Goal: Task Accomplishment & Management: Use online tool/utility

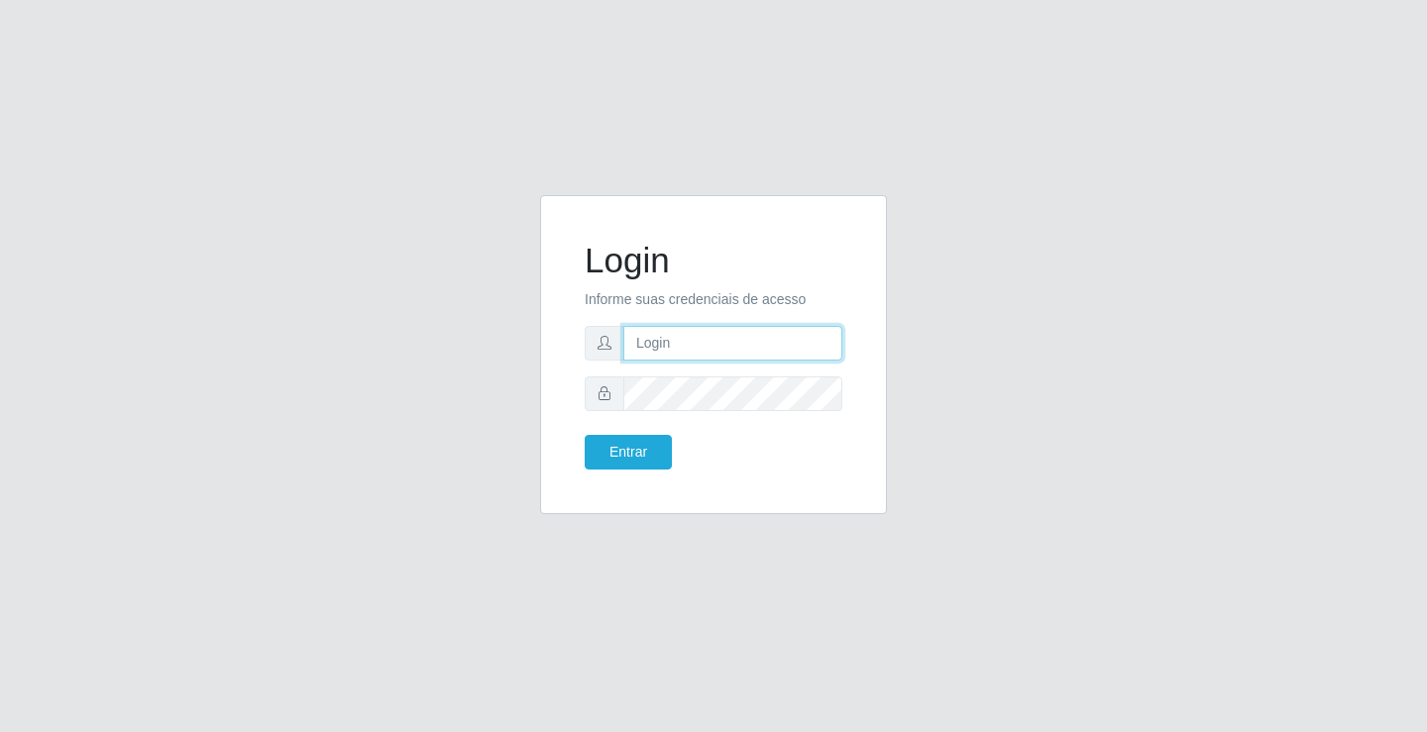
click at [632, 351] on input "text" at bounding box center [732, 343] width 219 height 35
type input "[PERSON_NAME]"
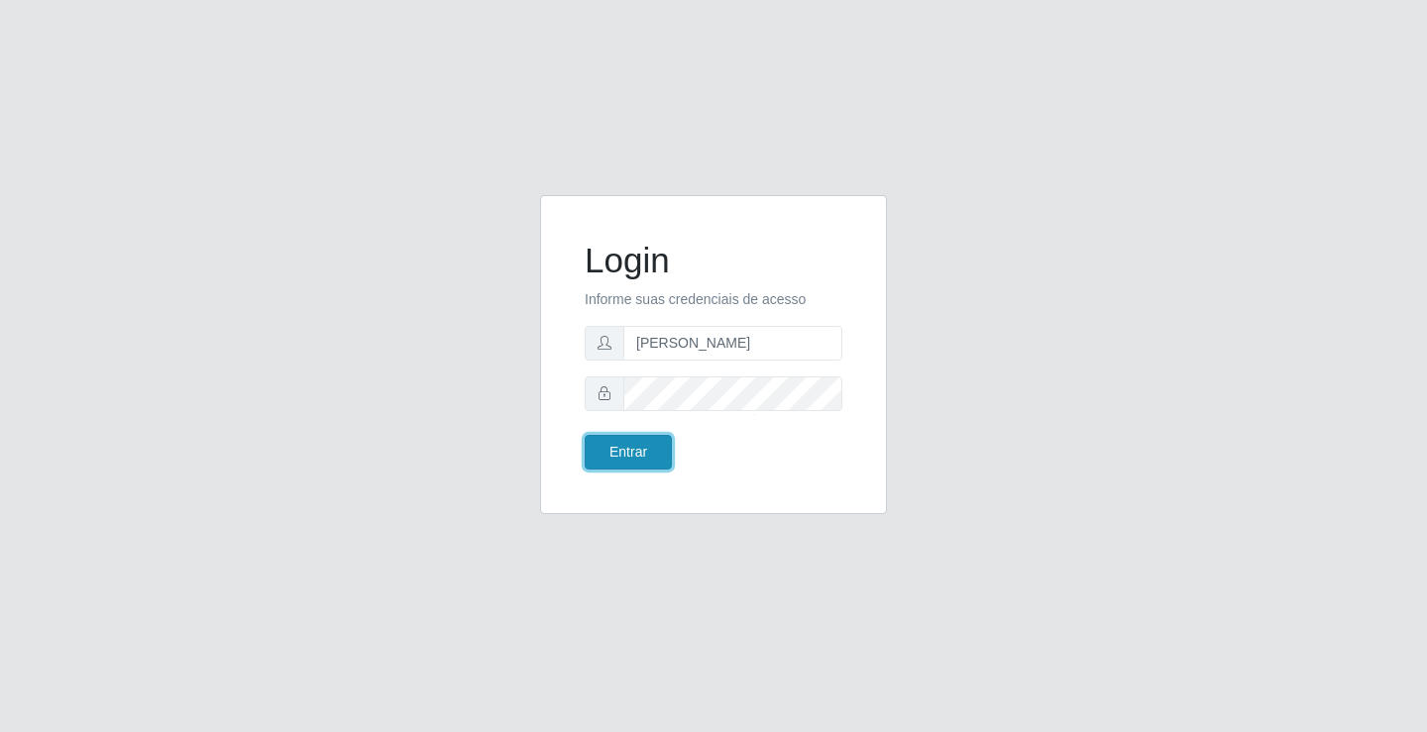
click at [624, 451] on button "Entrar" at bounding box center [628, 452] width 87 height 35
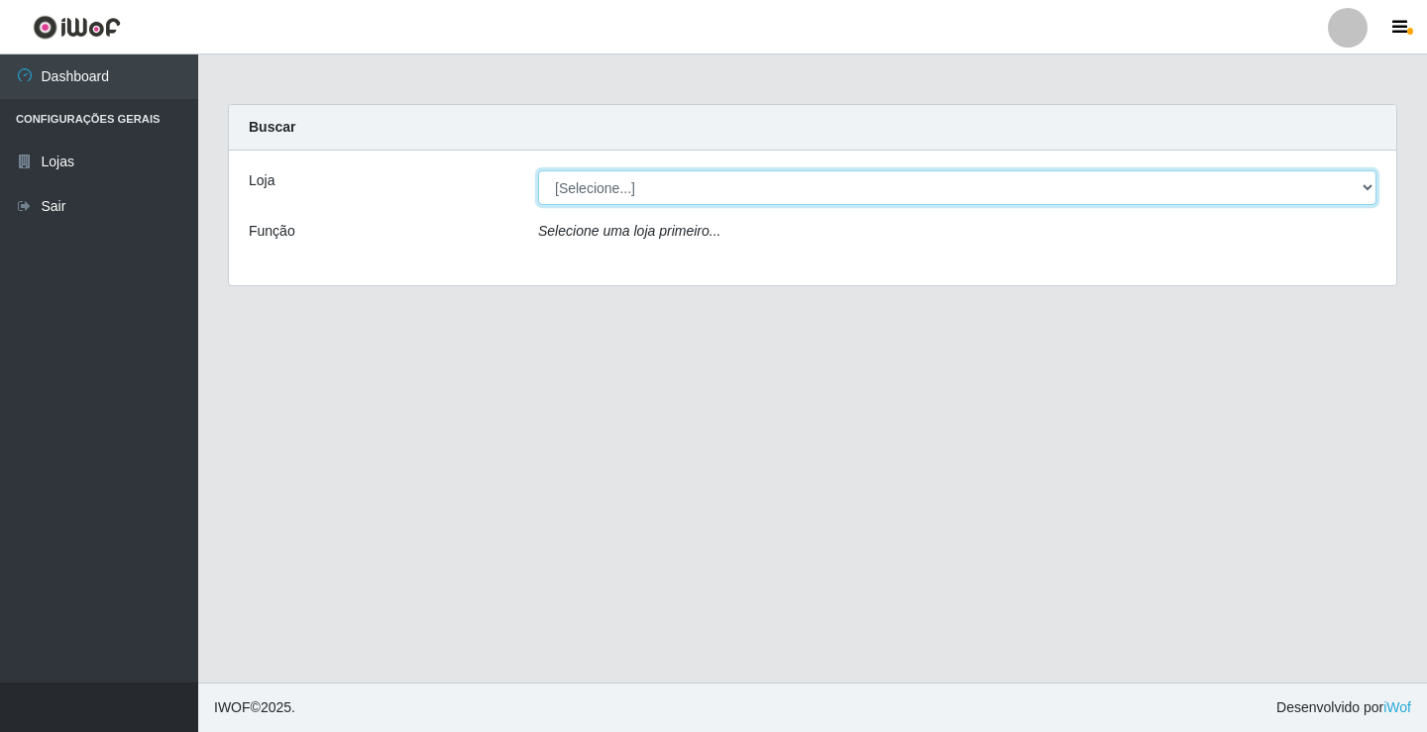
click at [649, 199] on select "[Selecione...] Ideal - Conceição" at bounding box center [957, 187] width 838 height 35
select select "231"
click at [538, 170] on select "[Selecione...] Ideal - Conceição" at bounding box center [957, 187] width 838 height 35
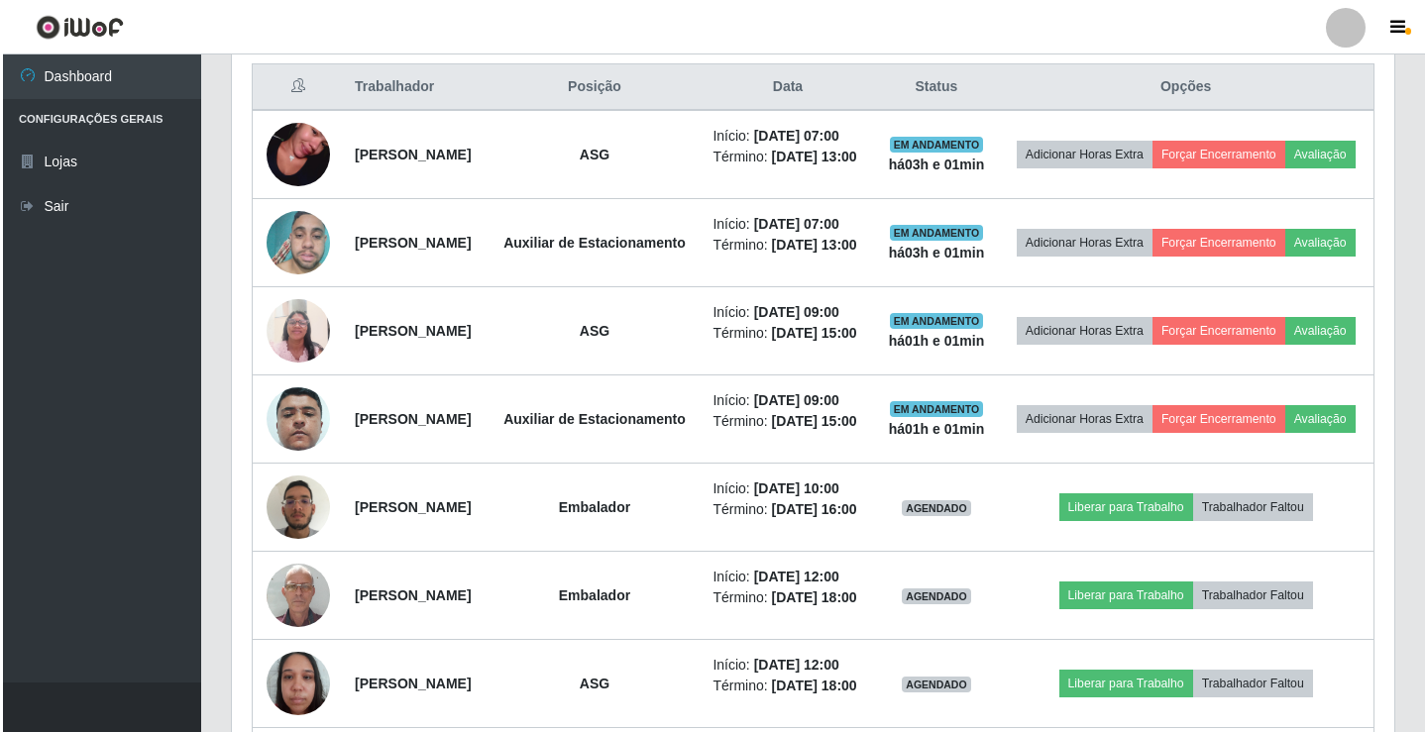
scroll to position [793, 0]
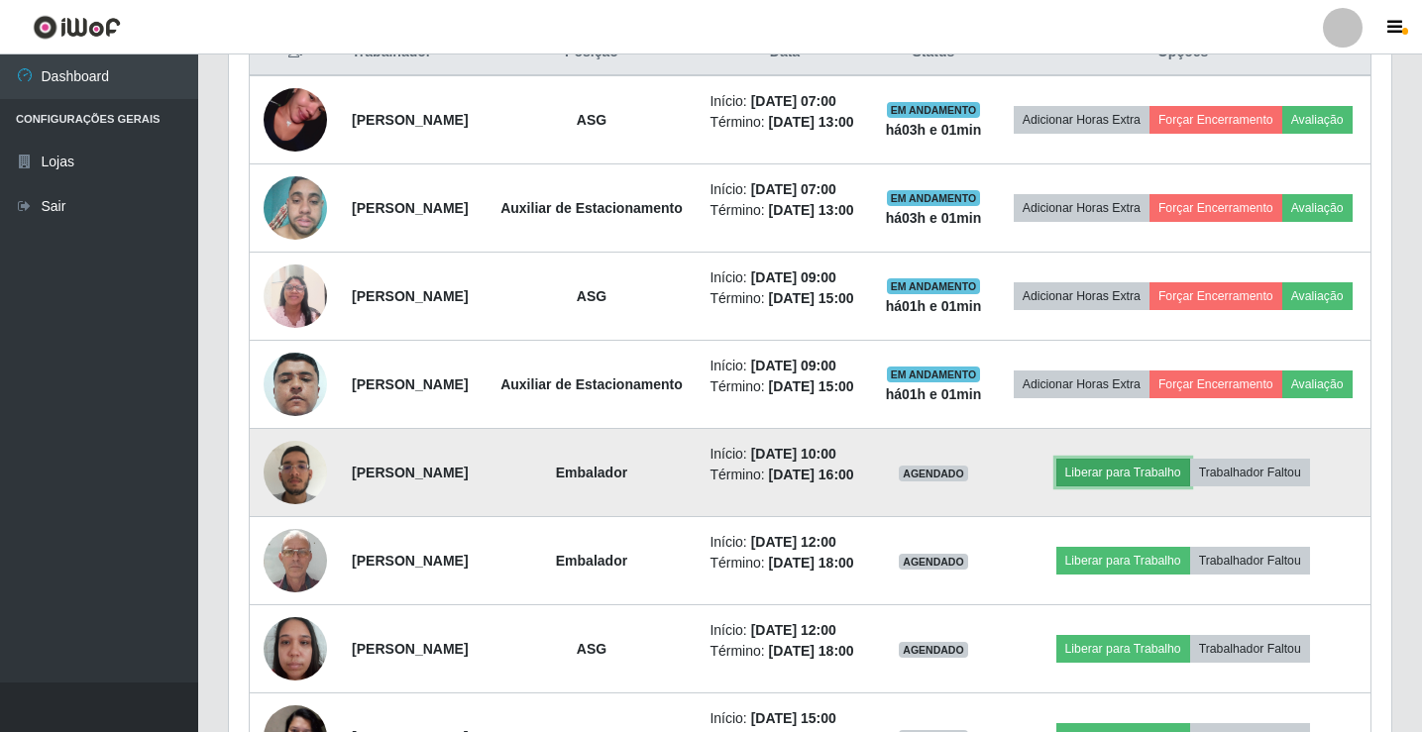
click at [1128, 487] on button "Liberar para Trabalho" at bounding box center [1123, 473] width 134 height 28
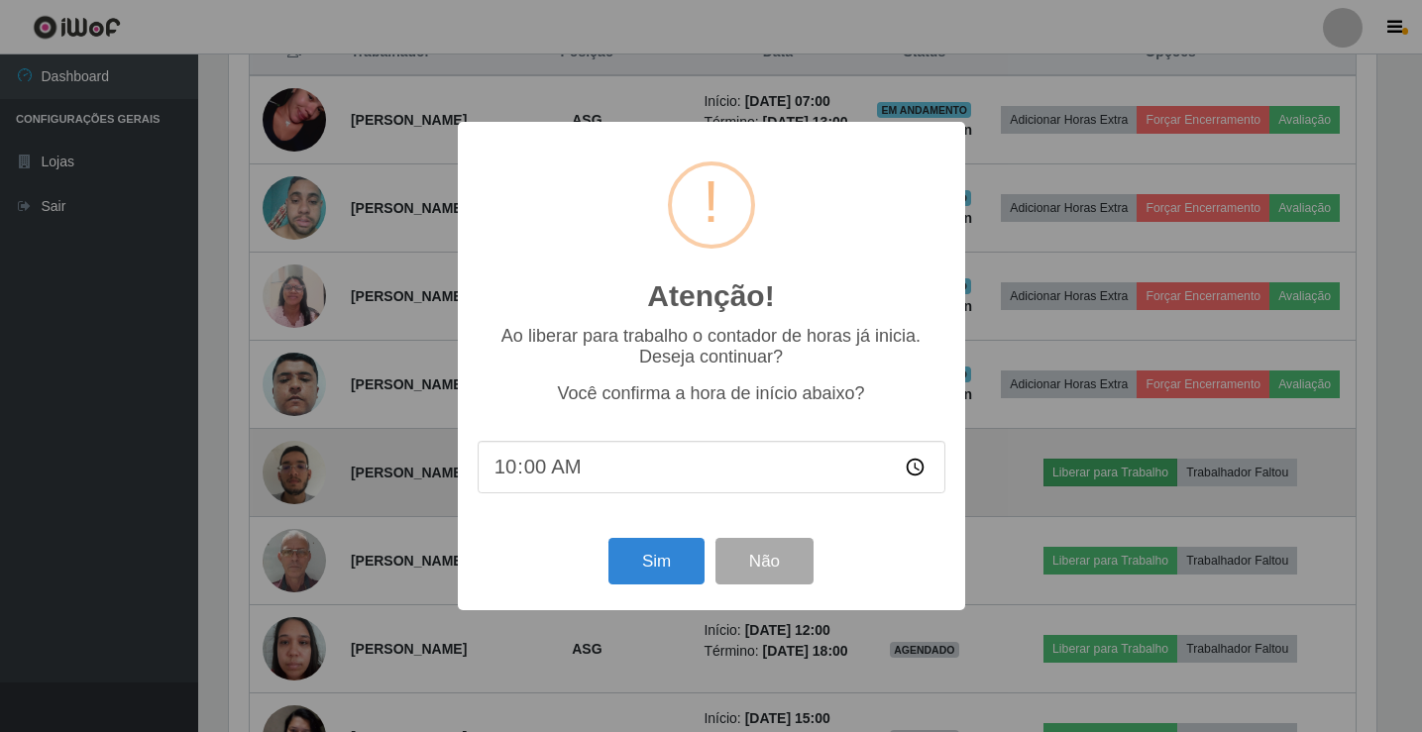
scroll to position [411, 1152]
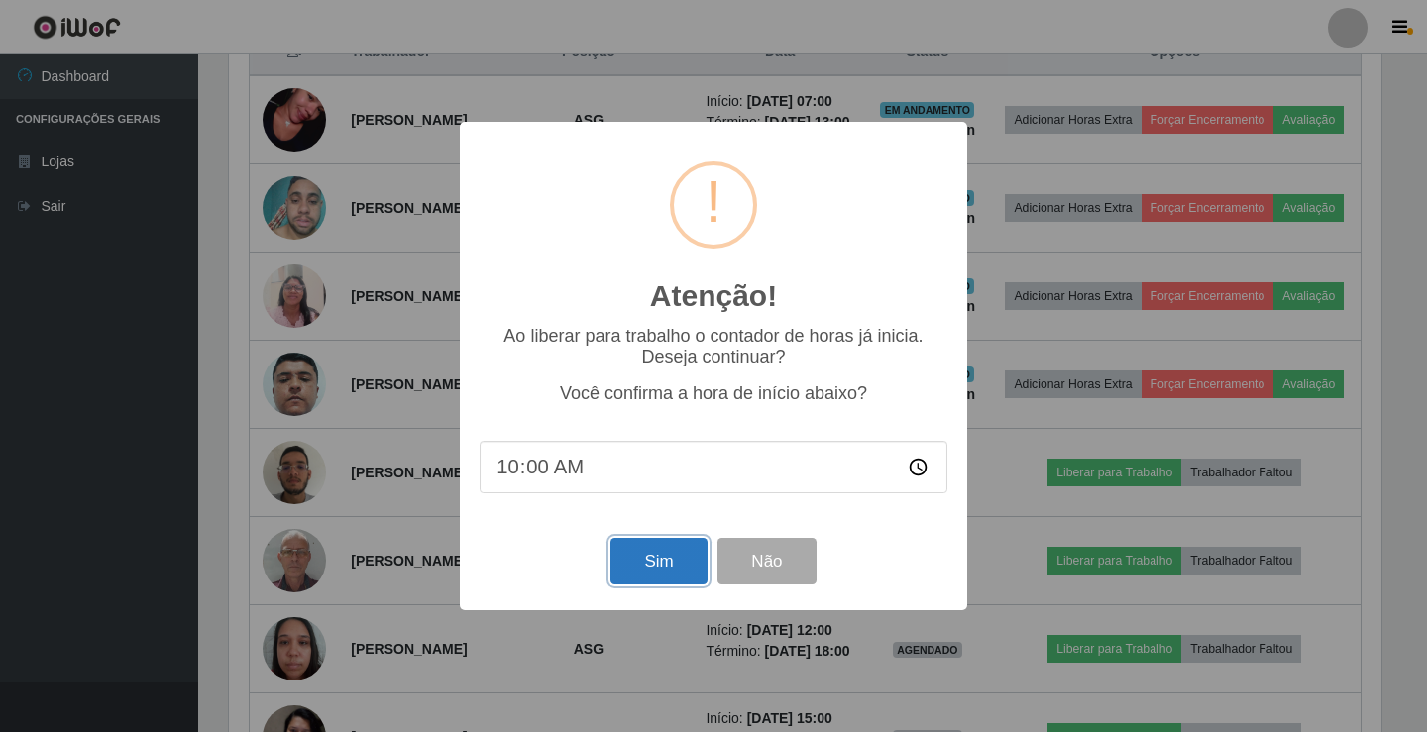
click at [632, 552] on button "Sim" at bounding box center [658, 561] width 96 height 47
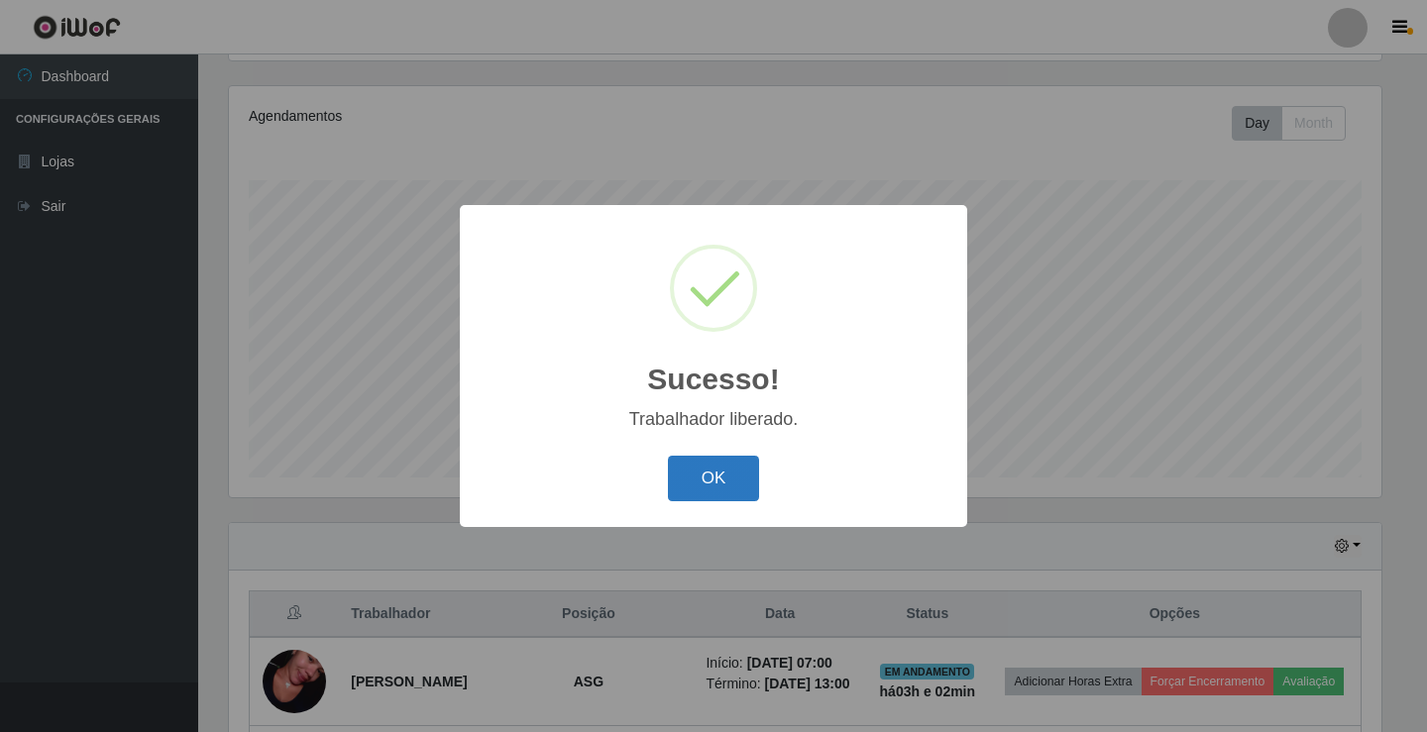
click at [704, 471] on button "OK" at bounding box center [714, 479] width 92 height 47
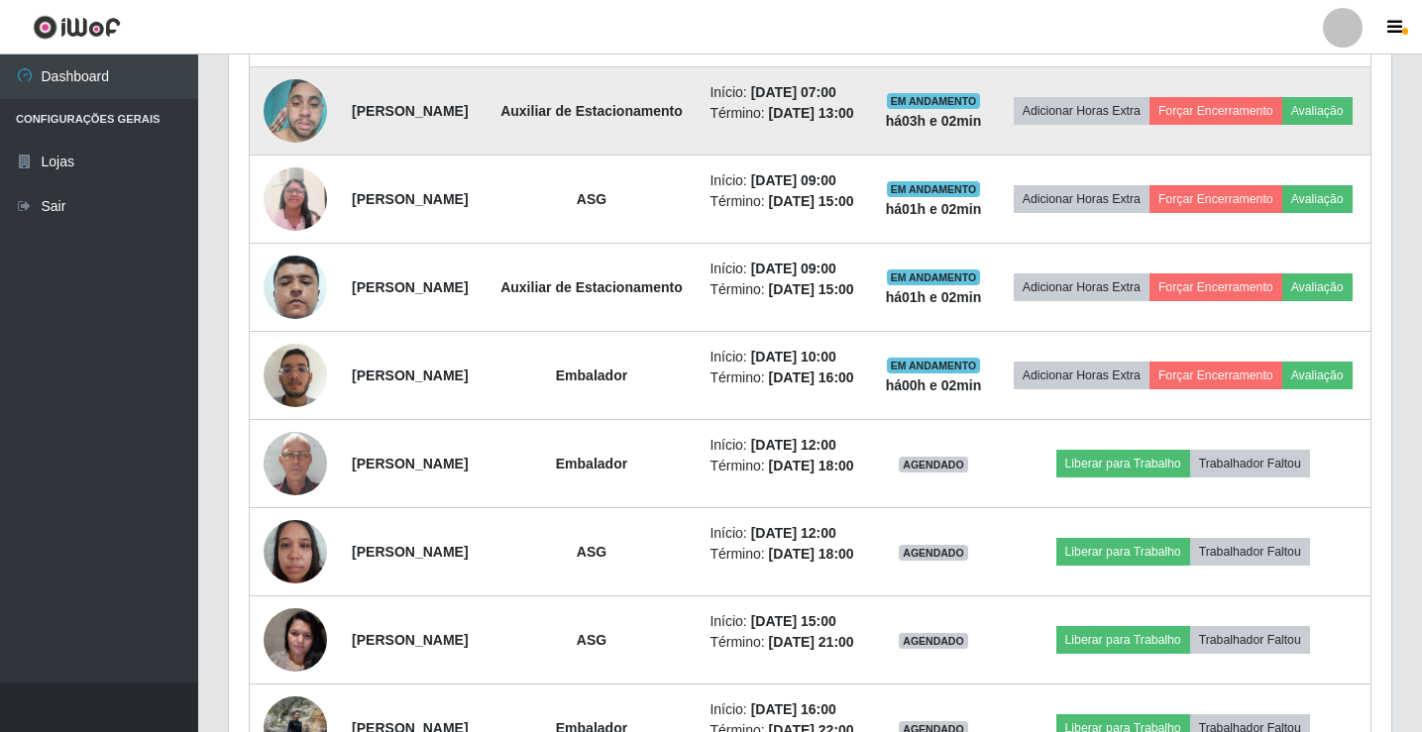
scroll to position [924, 0]
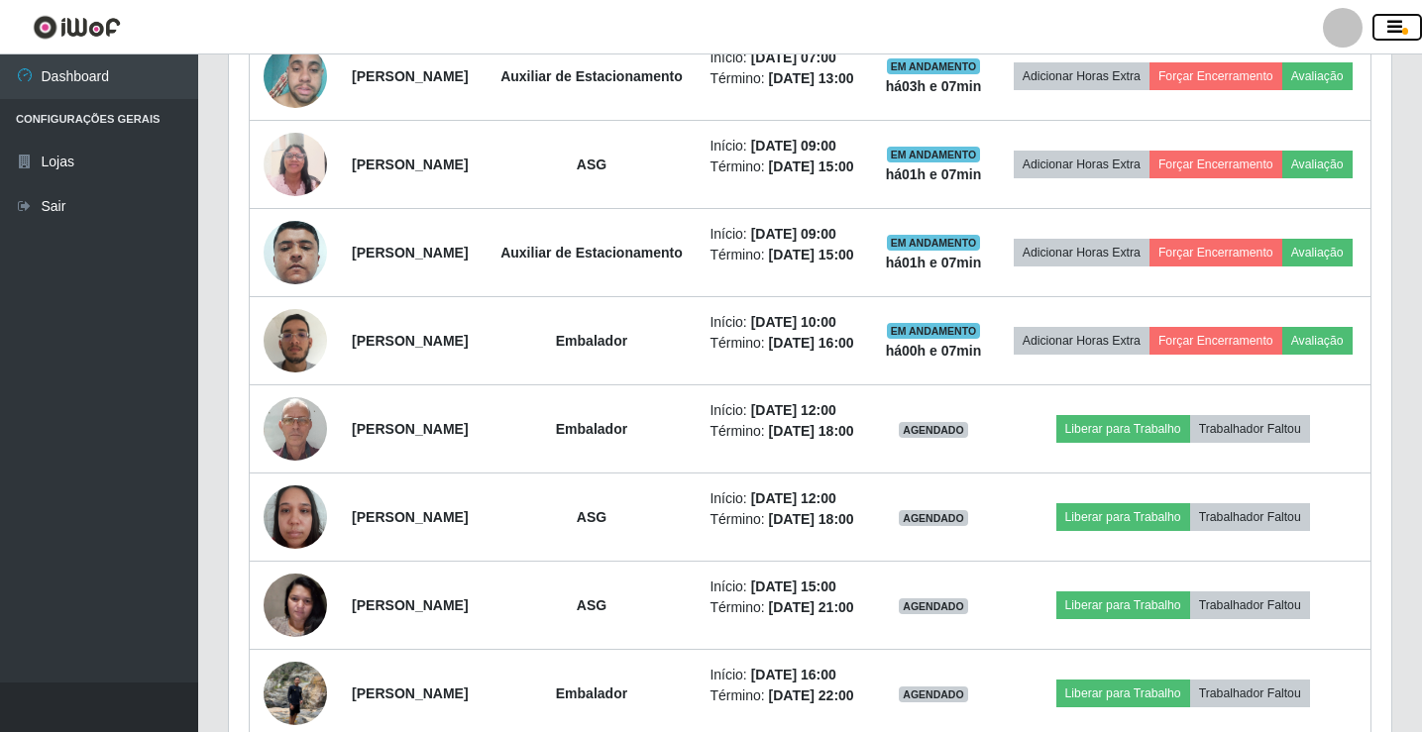
click at [1394, 26] on icon "button" at bounding box center [1394, 28] width 15 height 18
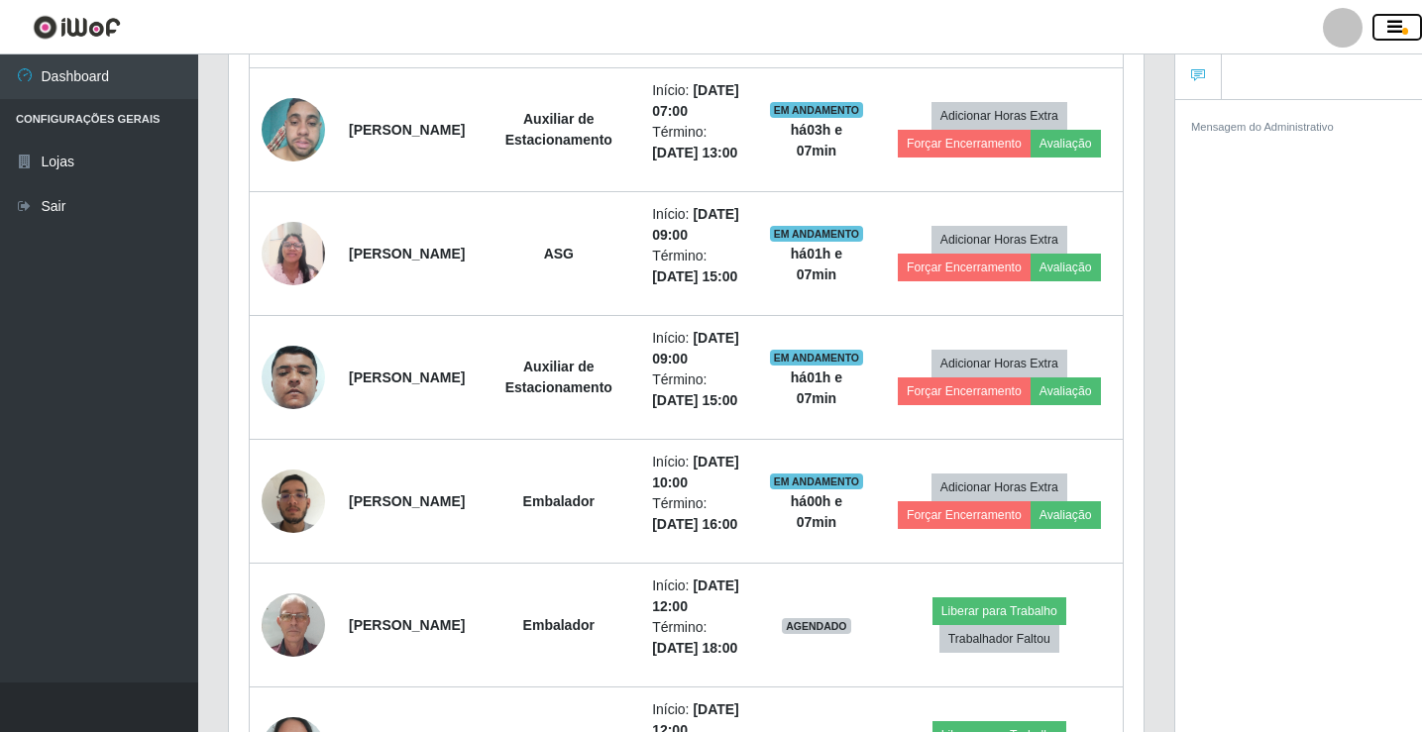
scroll to position [990456, 989952]
click at [49, 210] on link "Sair" at bounding box center [99, 206] width 198 height 45
